Goal: Complete application form

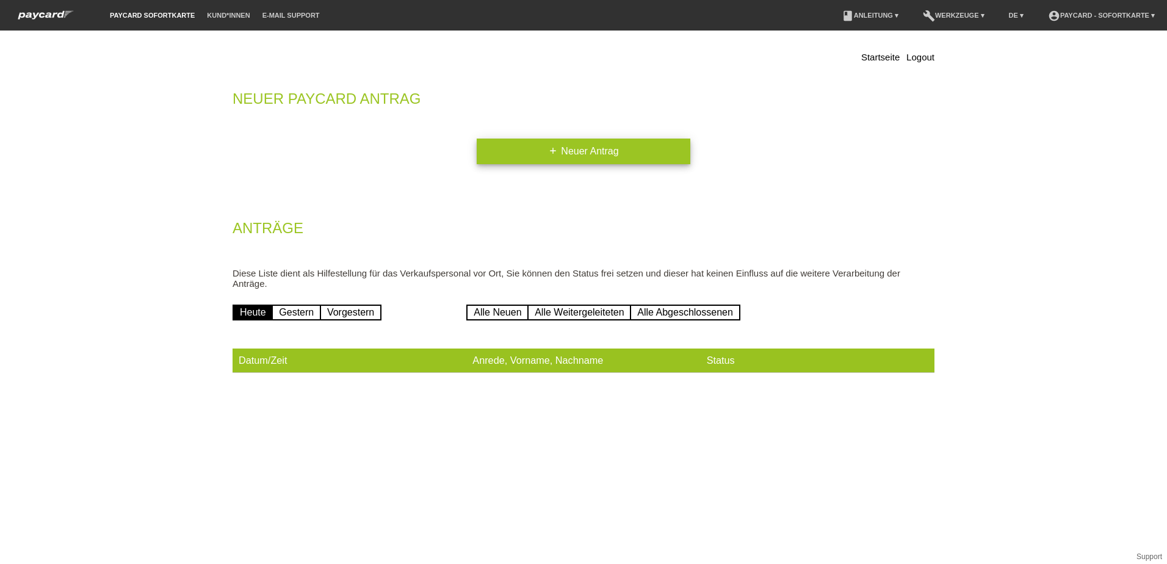
click at [576, 154] on link "add Neuer Antrag" at bounding box center [584, 152] width 214 height 26
click at [575, 147] on link "add Neuer Antrag" at bounding box center [584, 152] width 214 height 26
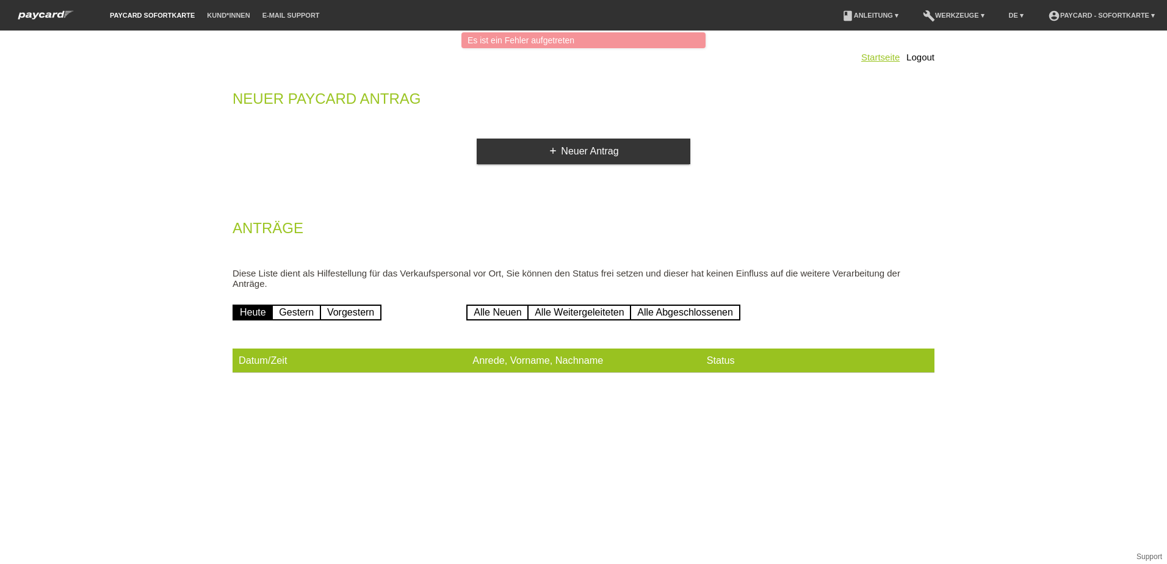
click at [878, 54] on link "Startseite" at bounding box center [880, 57] width 38 height 10
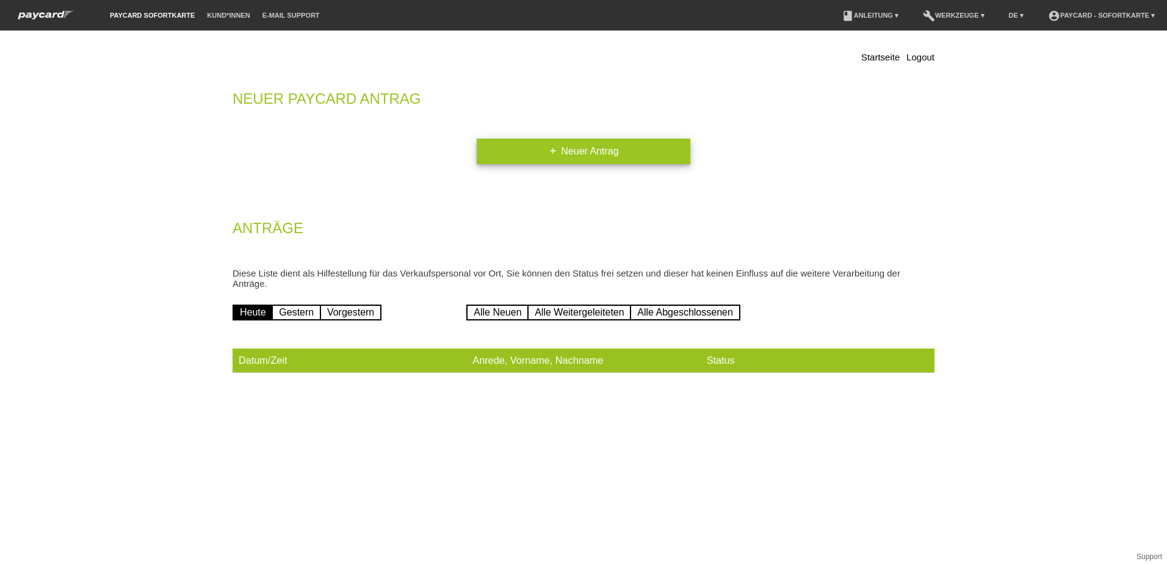
click at [571, 151] on link "add Neuer Antrag" at bounding box center [584, 152] width 214 height 26
click at [595, 145] on link "add Neuer Antrag" at bounding box center [584, 152] width 214 height 26
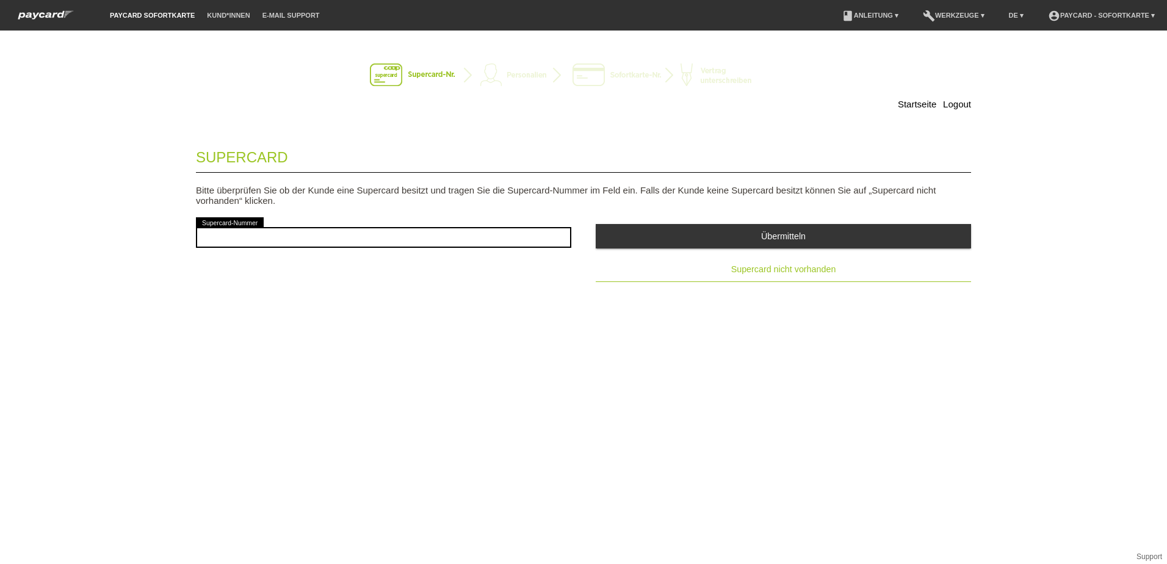
click at [806, 271] on span "Supercard nicht vorhanden" at bounding box center [783, 269] width 105 height 10
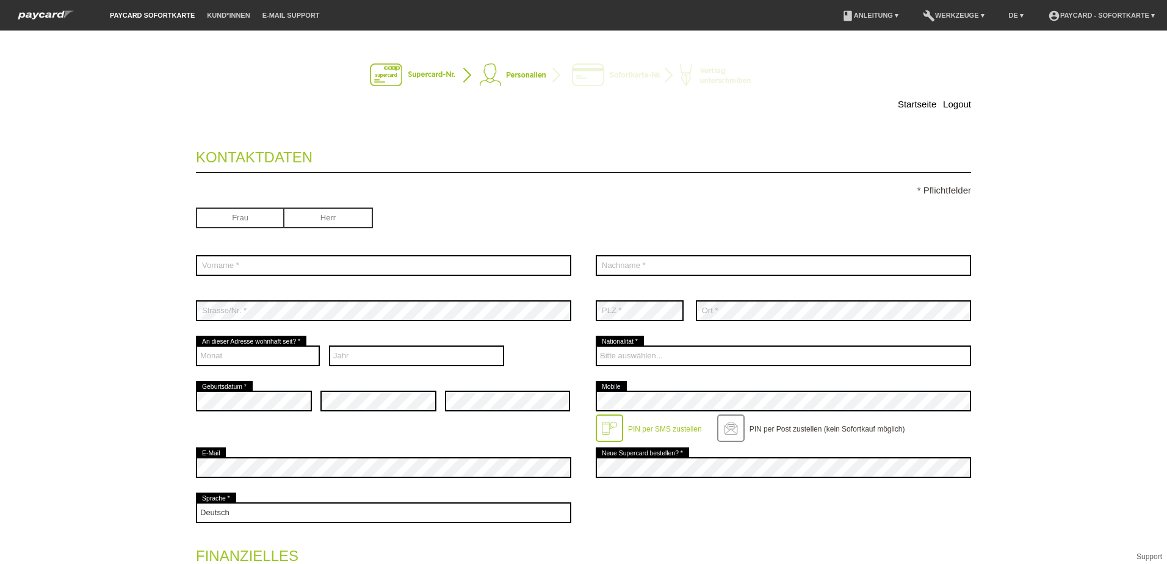
click at [329, 216] on input "radio" at bounding box center [328, 217] width 89 height 18
radio input "true"
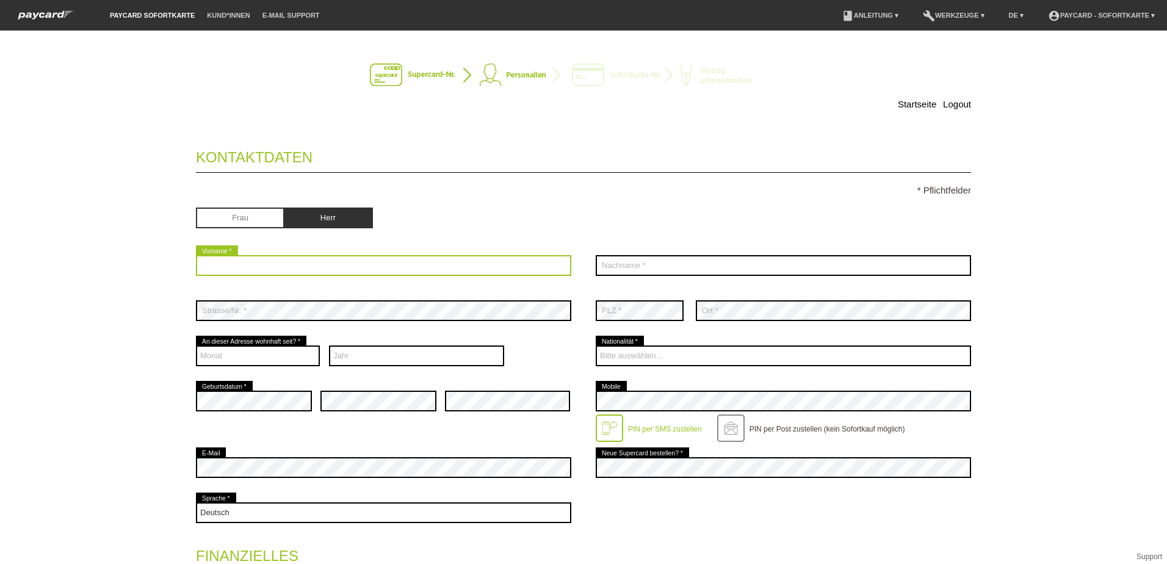
click at [317, 263] on input "text" at bounding box center [383, 265] width 375 height 21
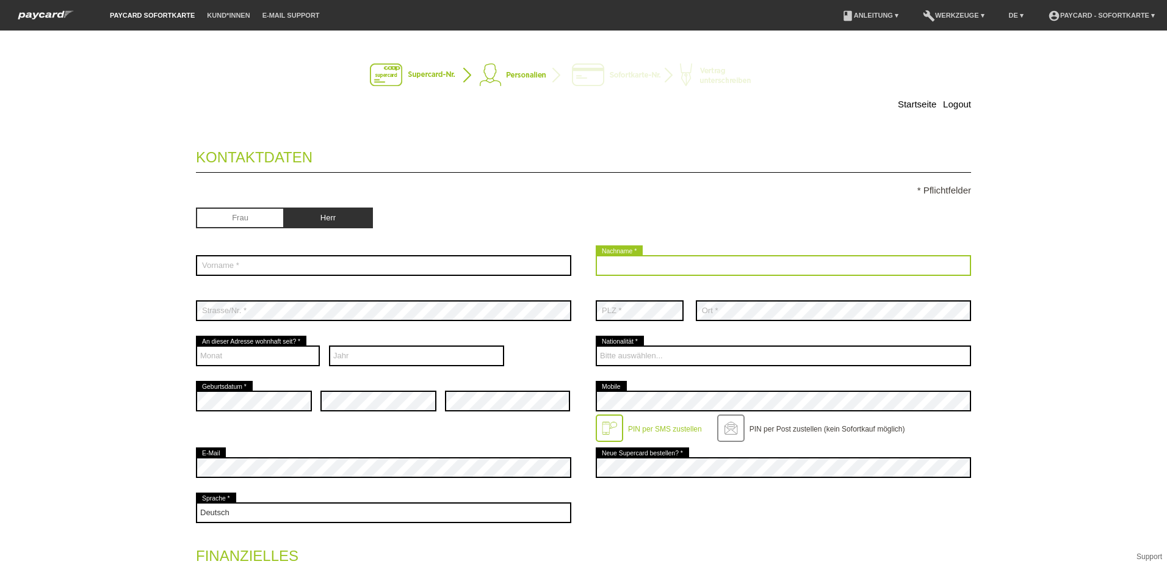
click at [696, 271] on input "text" at bounding box center [783, 265] width 375 height 21
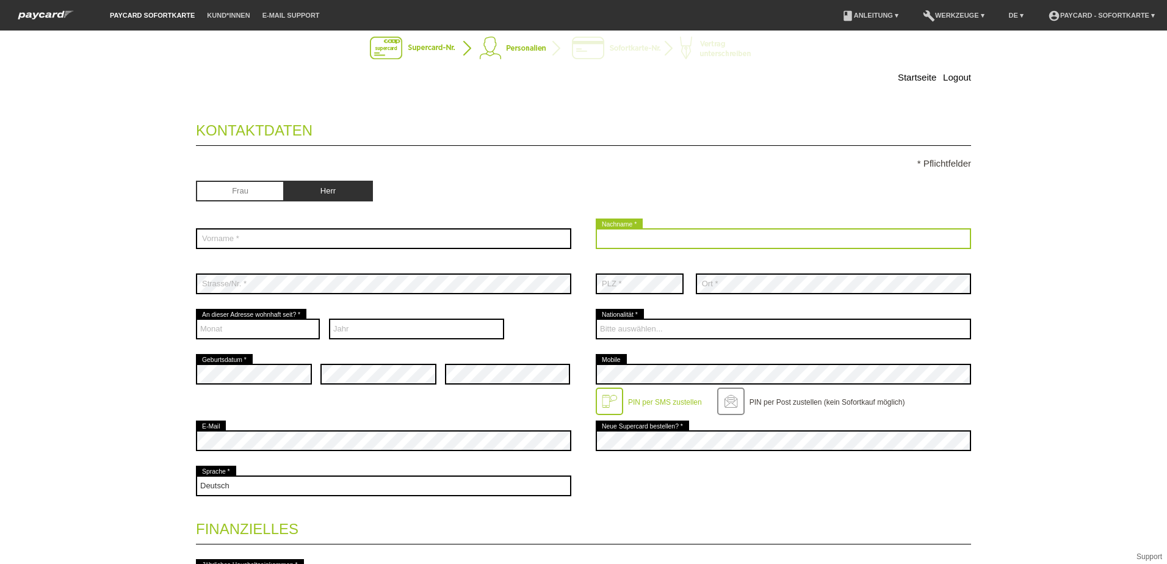
scroll to position [6, 0]
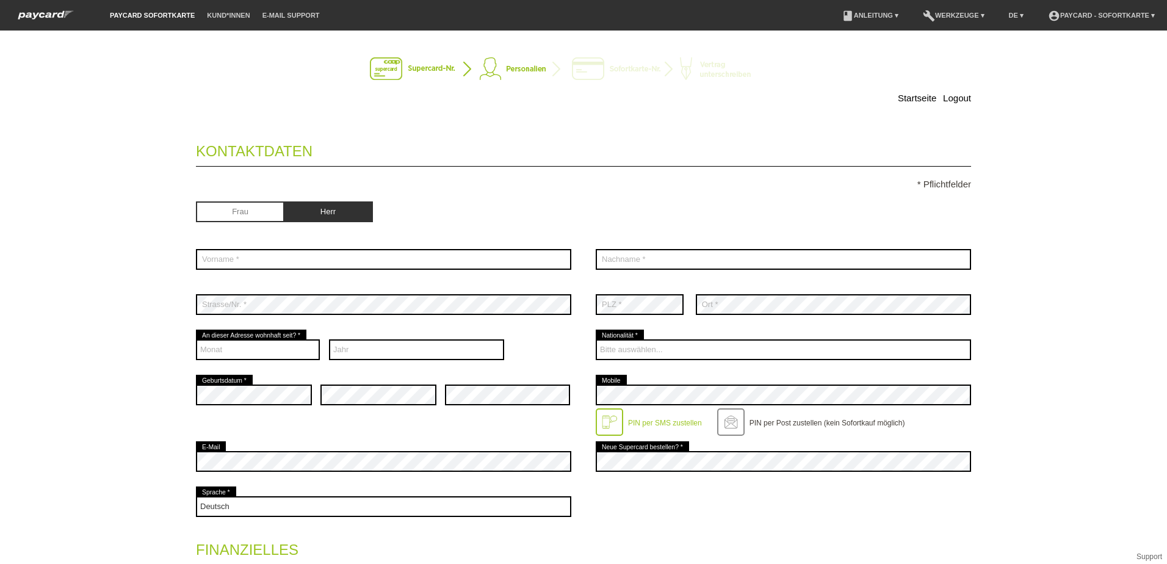
click at [704, 197] on div at bounding box center [783, 193] width 375 height 9
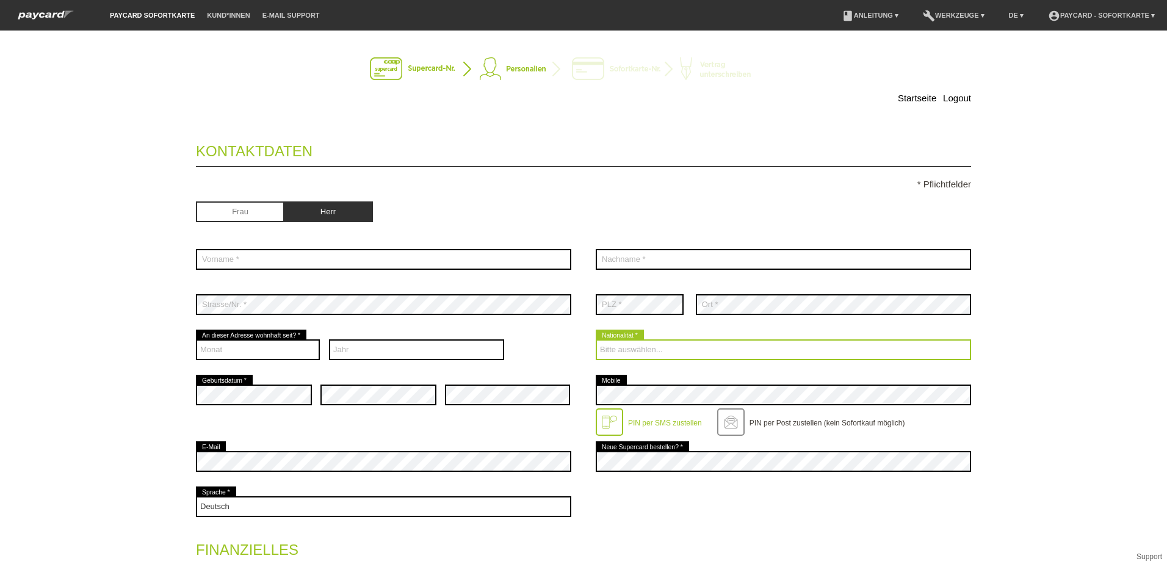
click at [645, 342] on select "Bitte auswählen... [GEOGRAPHIC_DATA] [GEOGRAPHIC_DATA] [GEOGRAPHIC_DATA] [GEOGR…" at bounding box center [783, 349] width 375 height 21
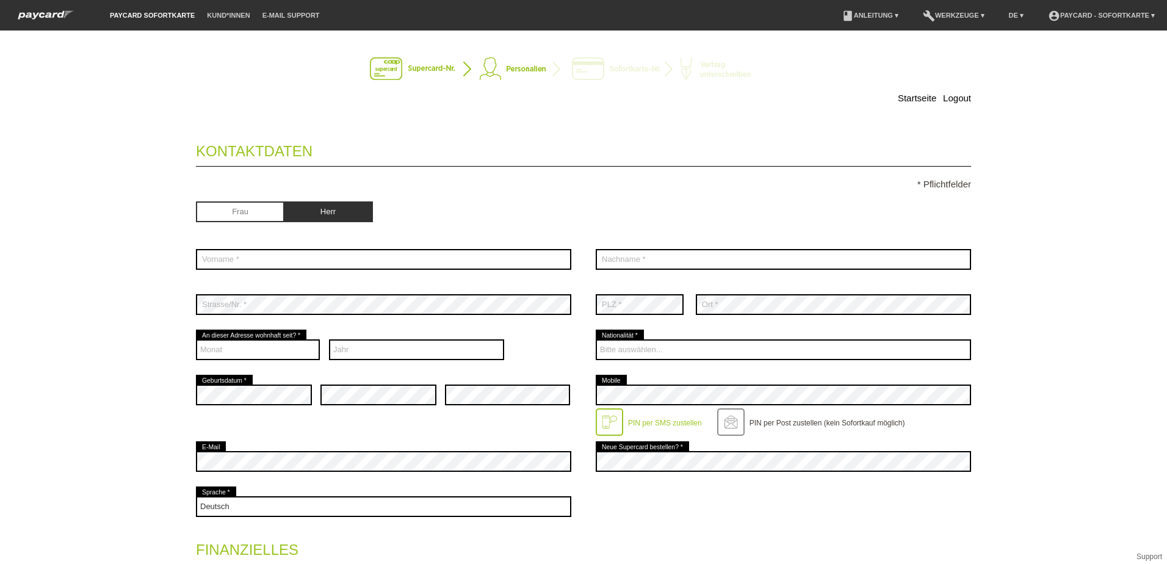
click at [1101, 283] on div "Startseite Logout Kontaktdaten * Pflichtfelder Frau [PERSON_NAME] 01" at bounding box center [583, 297] width 1167 height 533
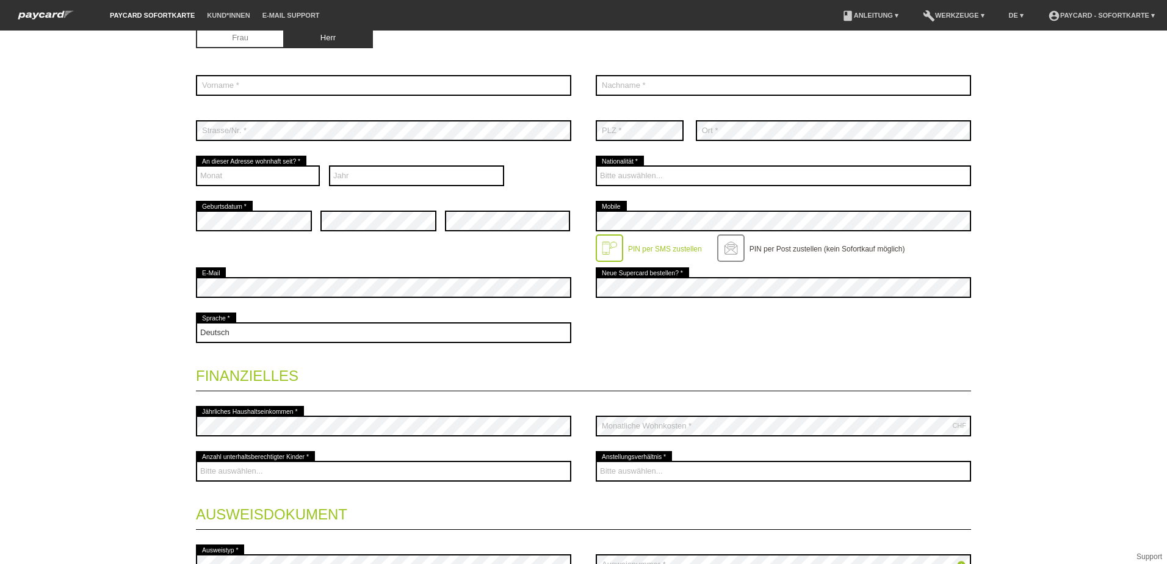
scroll to position [189, 0]
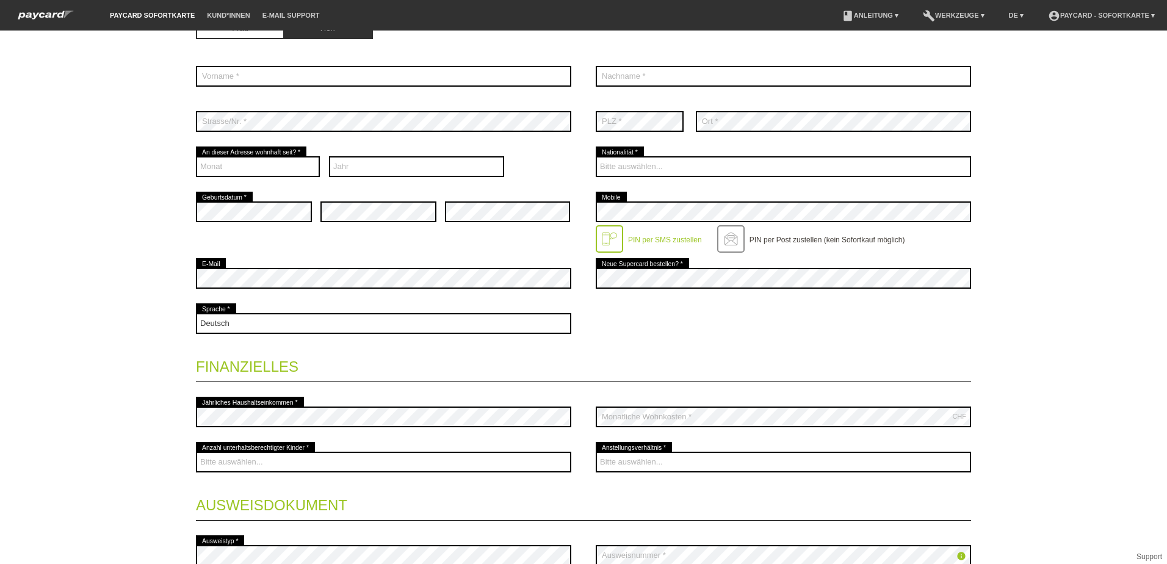
click at [109, 429] on div "Startseite Logout Kontaktdaten * Pflichtfelder Frau [PERSON_NAME] 01" at bounding box center [583, 297] width 1167 height 533
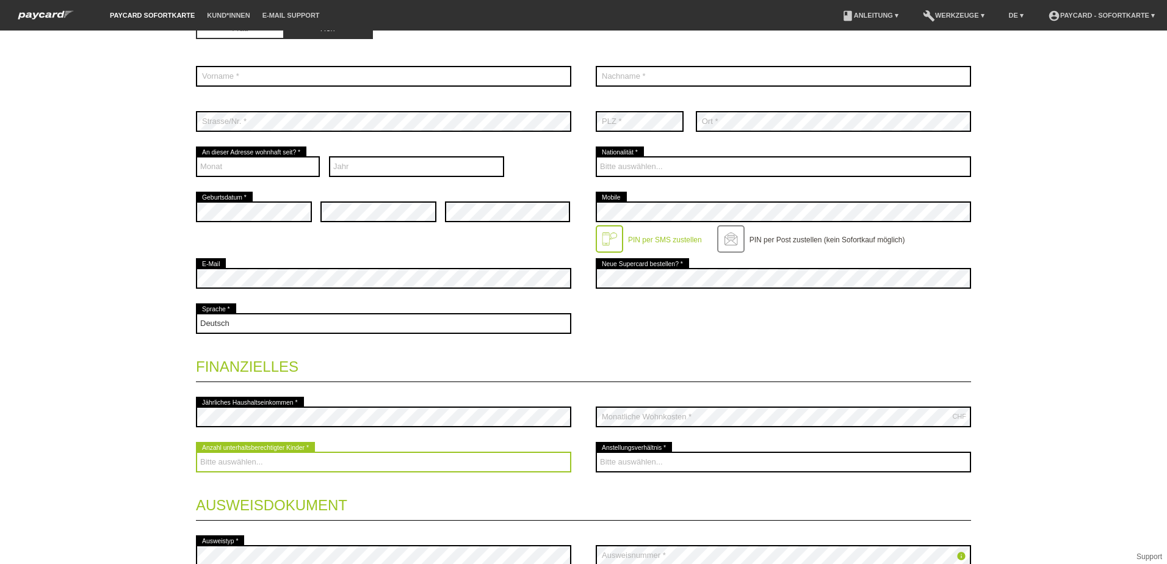
click at [266, 464] on select "Bitte auswählen... 0 1 2 3 4 5 6 7 8 9" at bounding box center [383, 462] width 375 height 21
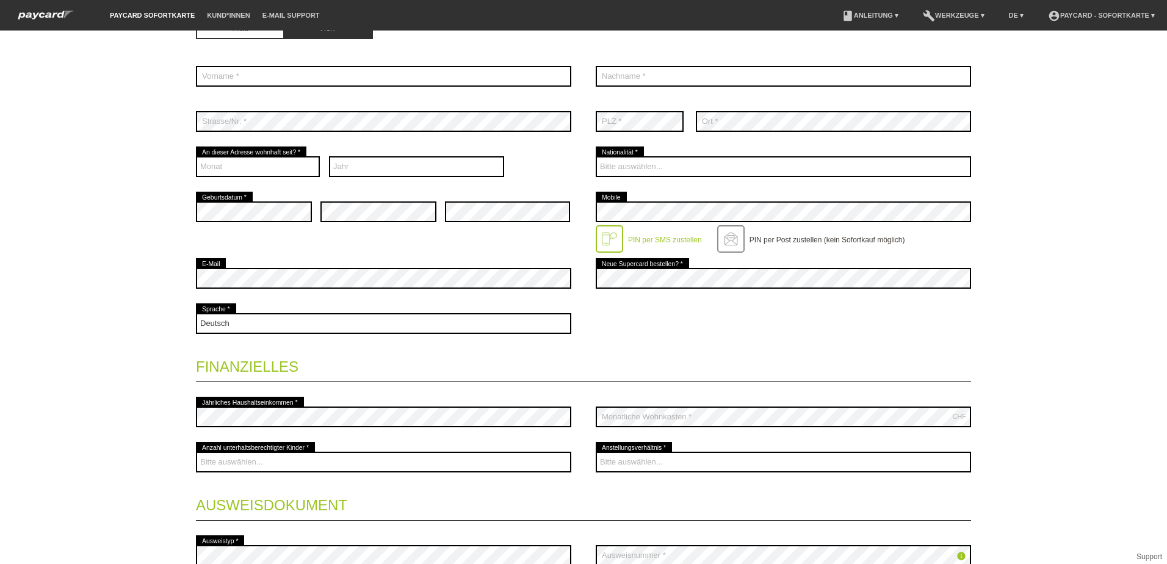
click at [81, 448] on div "Startseite Logout Kontaktdaten * Pflichtfelder Frau [PERSON_NAME] 01" at bounding box center [583, 297] width 1167 height 533
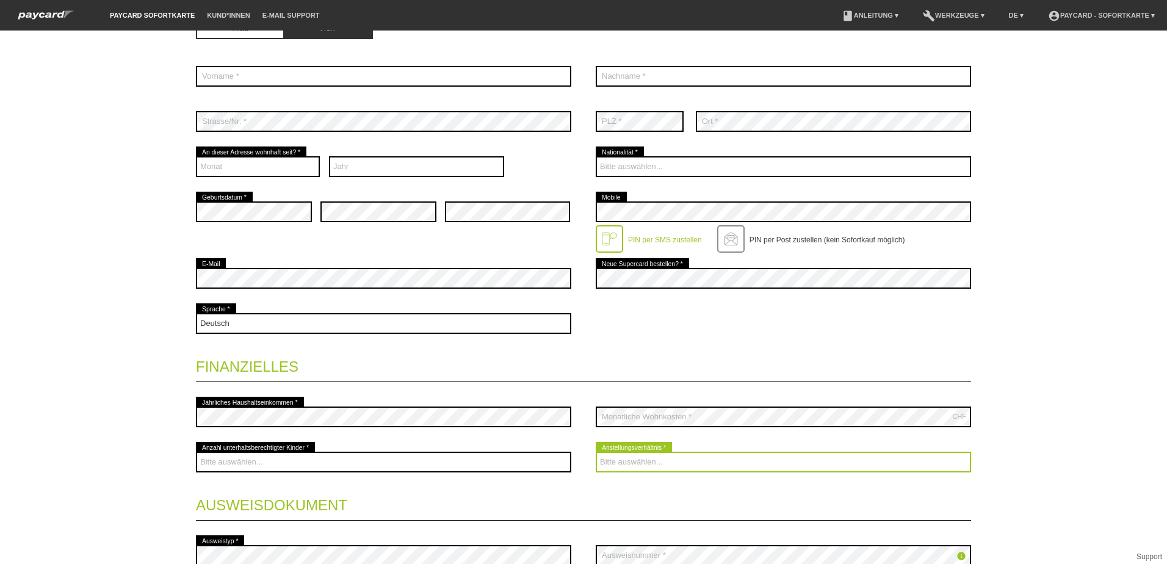
click at [660, 463] on select "Bitte auswählen... Unbefristet Befristet Lehrling/Student Pensioniert Nicht arb…" at bounding box center [783, 462] width 375 height 21
click at [654, 462] on select "Bitte auswählen... Unbefristet Befristet Lehrling/Student Pensioniert Nicht arb…" at bounding box center [783, 462] width 375 height 21
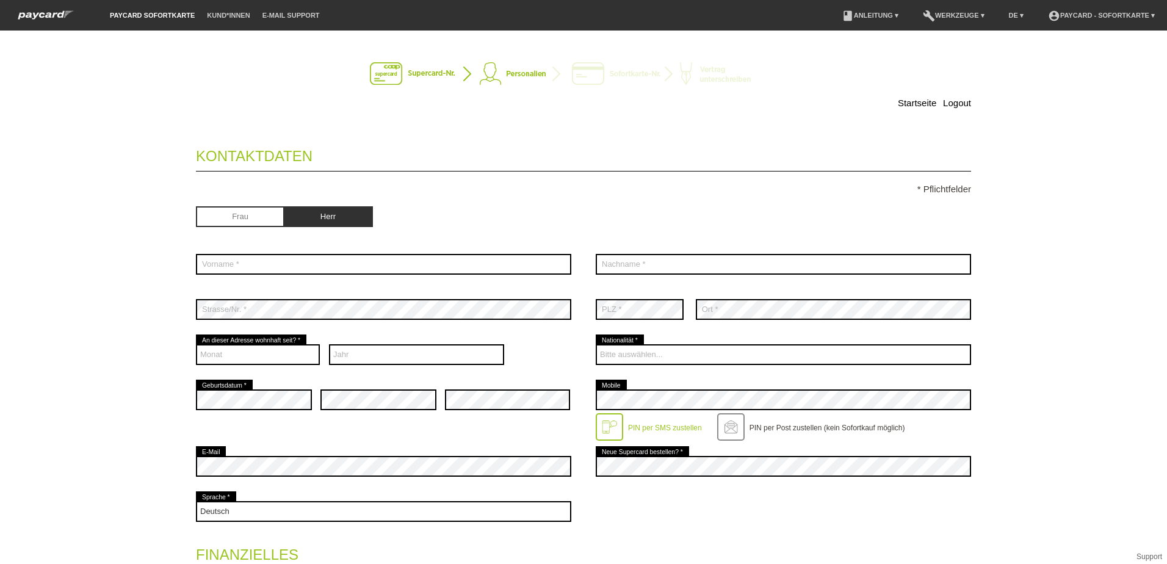
scroll to position [0, 0]
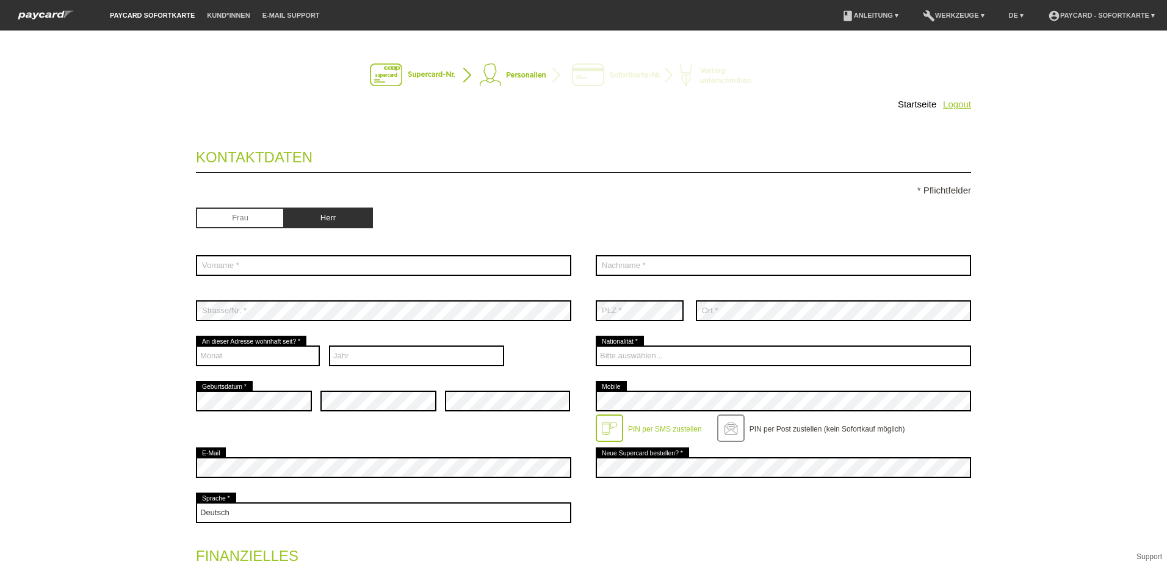
click at [960, 107] on link "Logout" at bounding box center [957, 104] width 28 height 10
